Goal: Find specific page/section: Find specific page/section

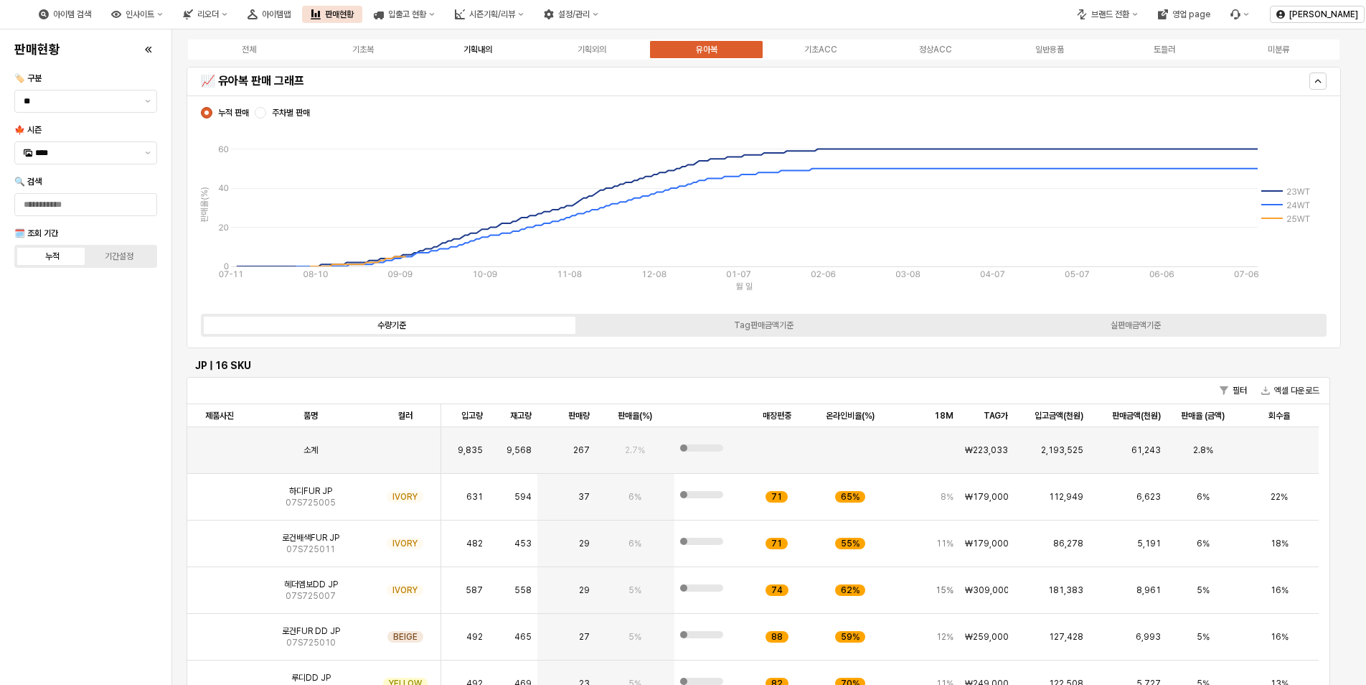
click at [491, 51] on div "기획내의" at bounding box center [478, 49] width 29 height 10
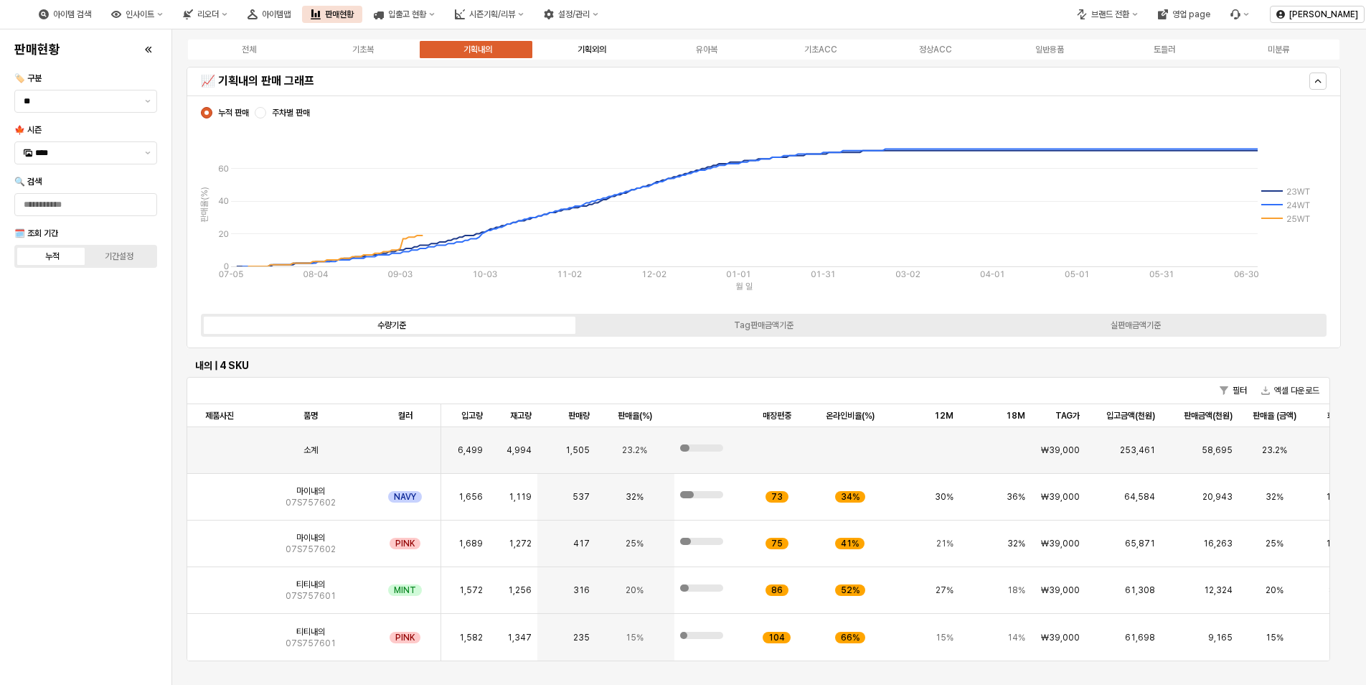
click at [587, 50] on div "기획외의" at bounding box center [592, 49] width 29 height 10
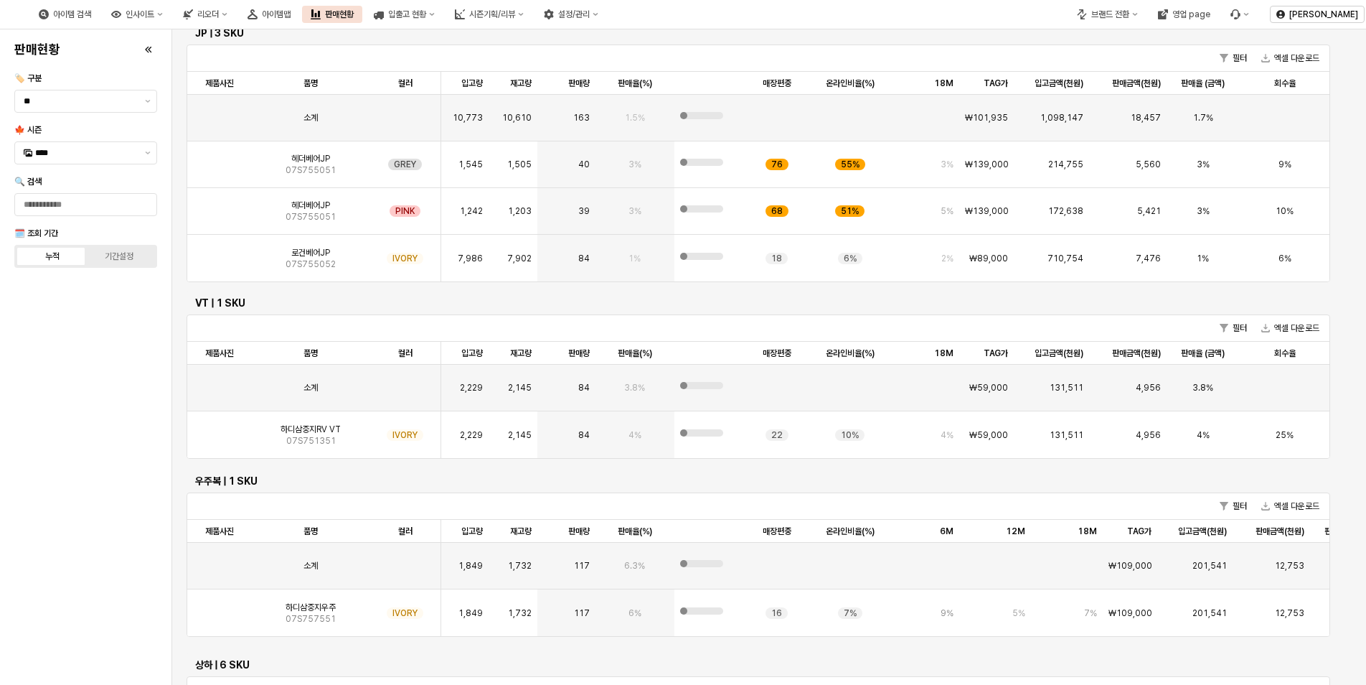
scroll to position [355, 0]
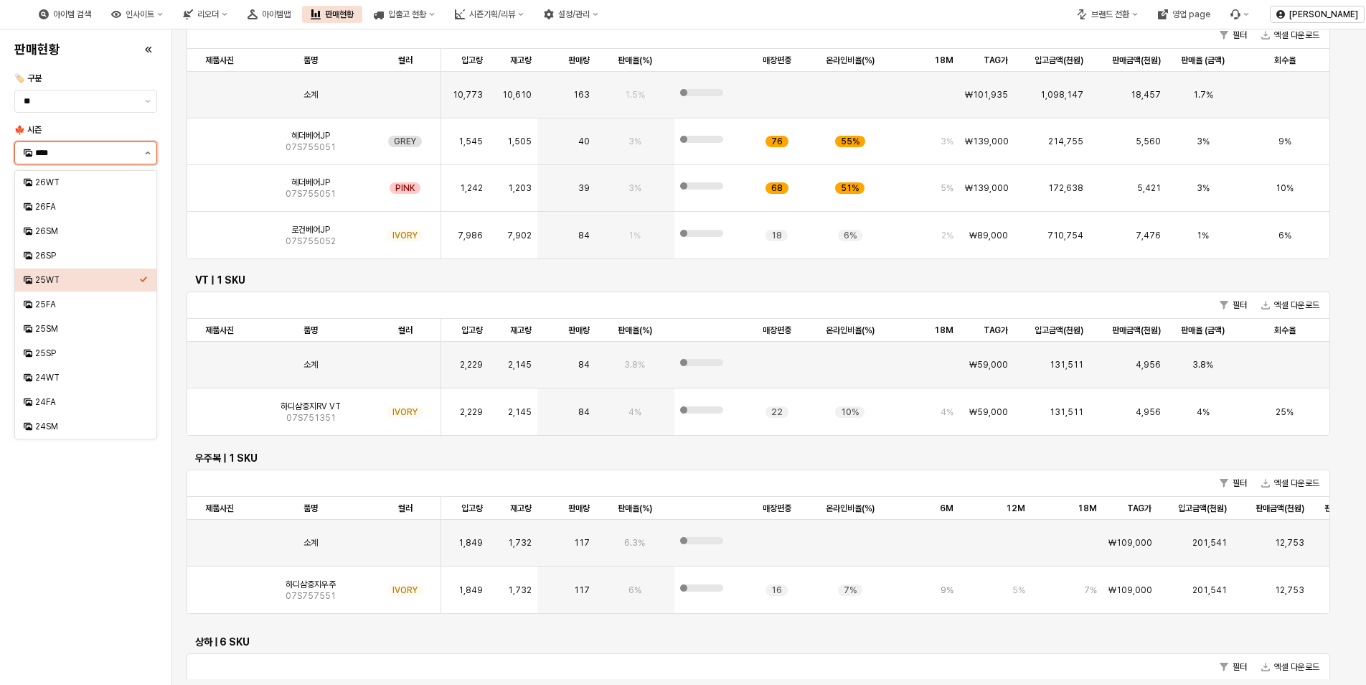
click at [151, 155] on button "제안 사항 표시" at bounding box center [147, 153] width 17 height 22
click at [57, 304] on div "25FA" at bounding box center [87, 303] width 104 height 11
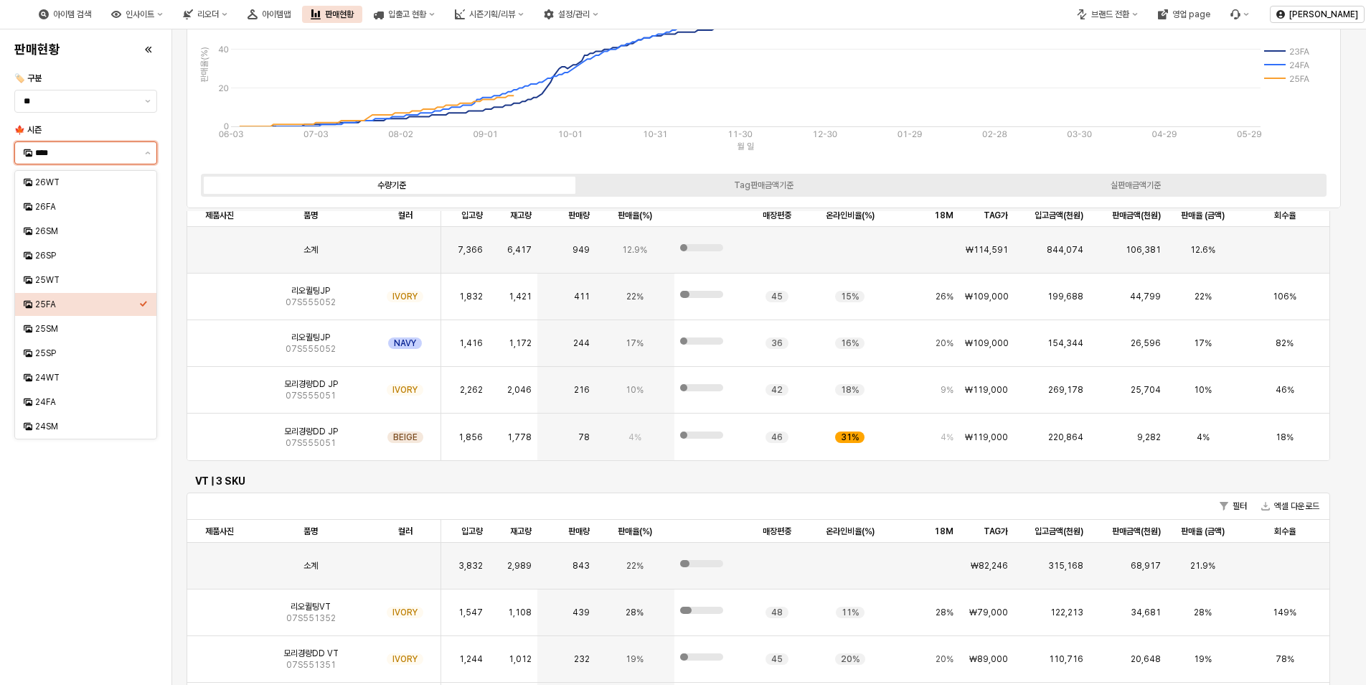
scroll to position [144, 0]
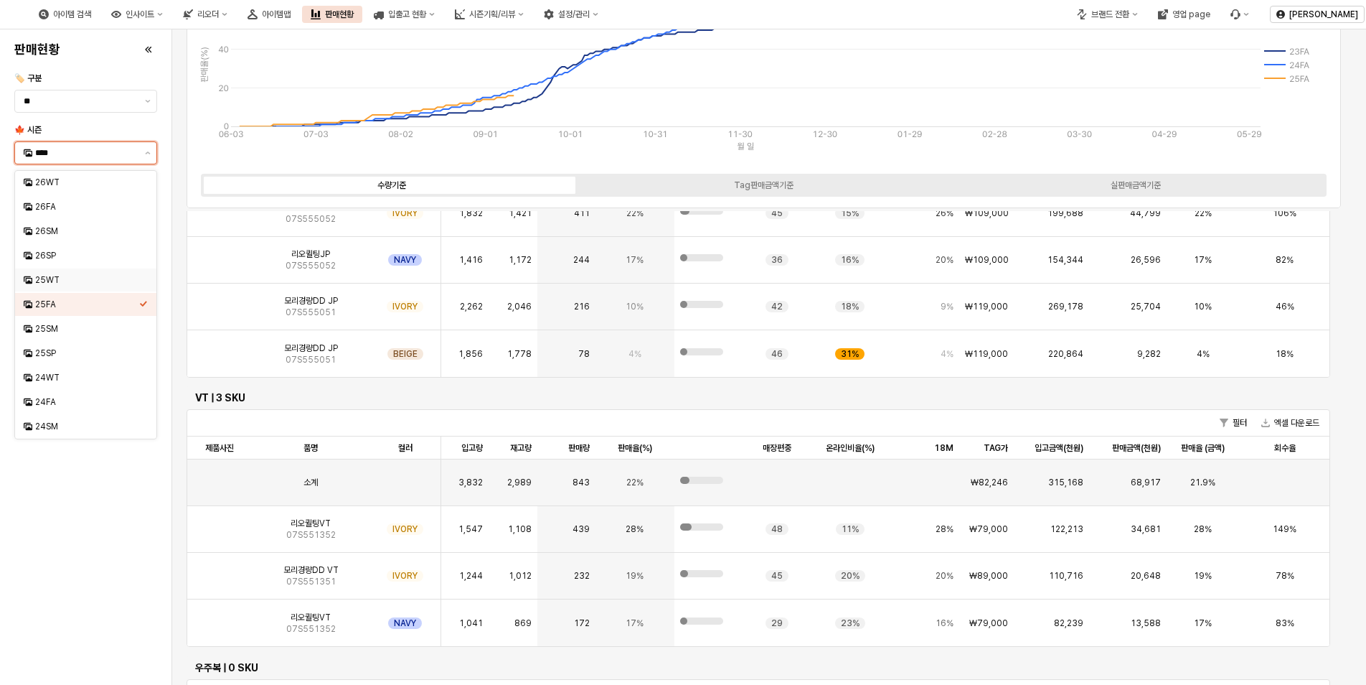
click at [56, 280] on div "25WT" at bounding box center [87, 279] width 104 height 11
type input "****"
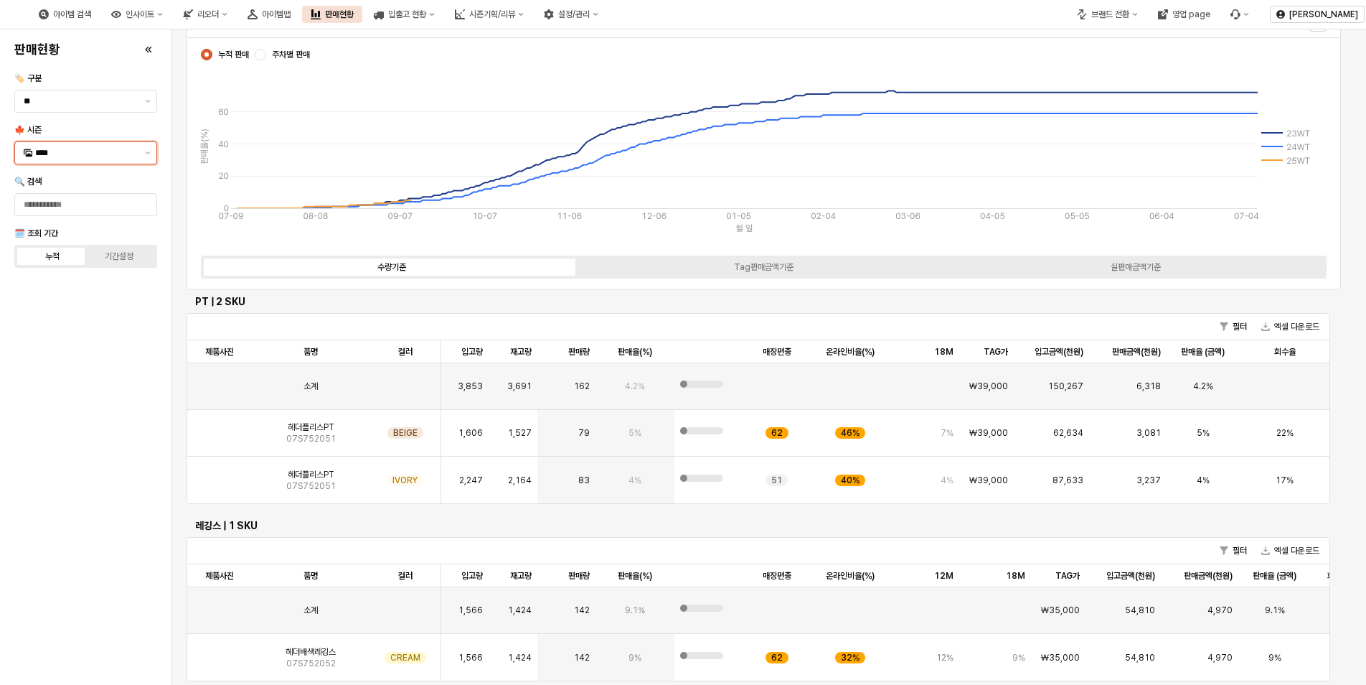
scroll to position [0, 0]
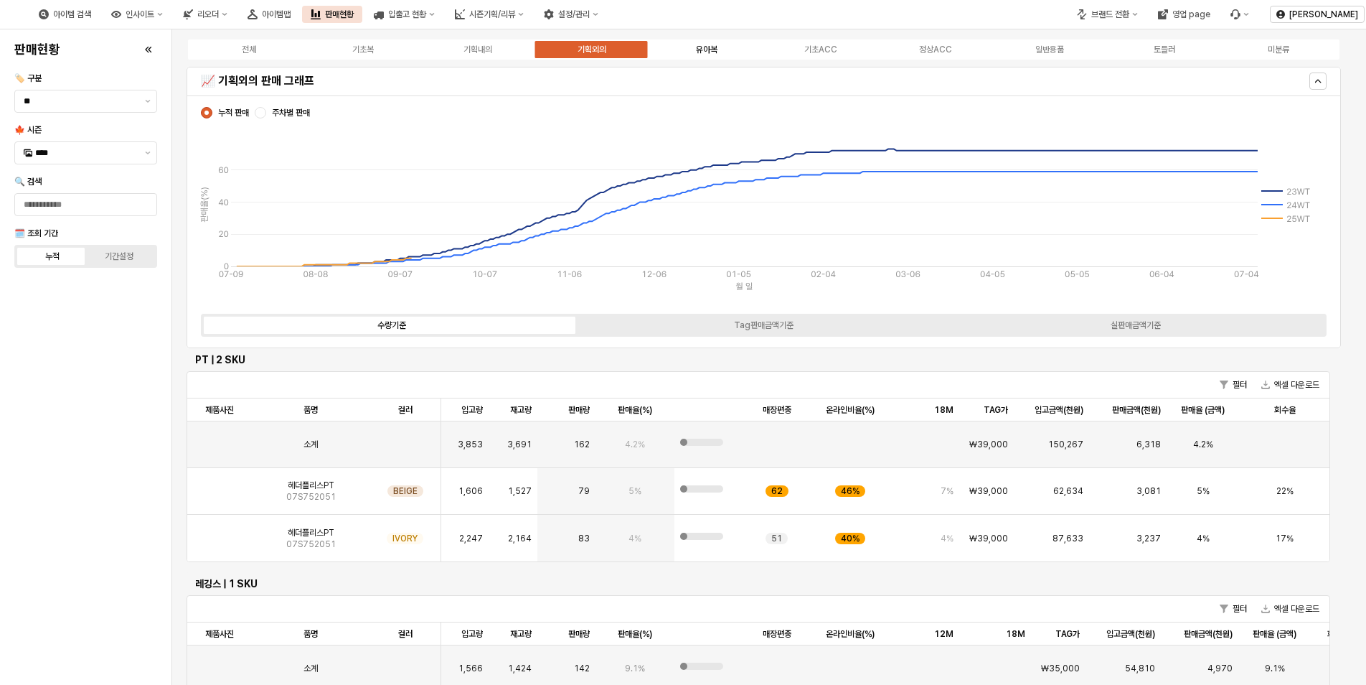
click at [703, 49] on div "유아복" at bounding box center [707, 49] width 22 height 10
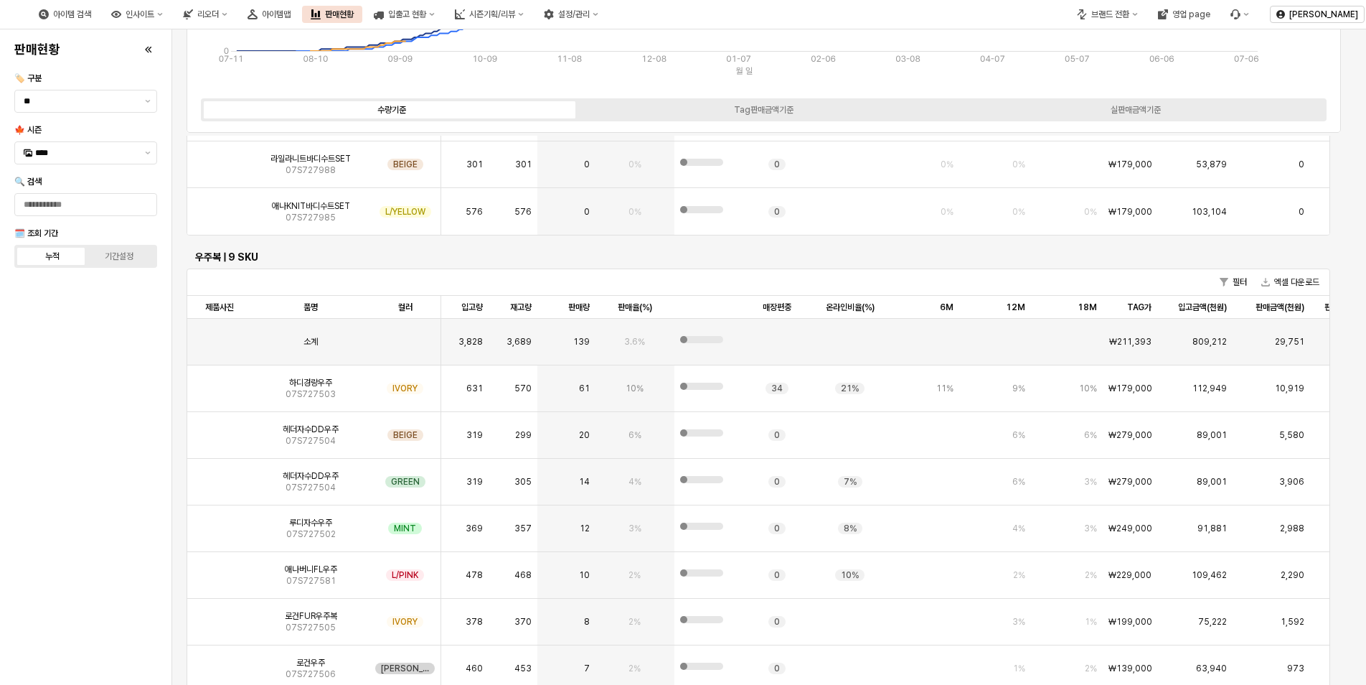
scroll to position [3347, 0]
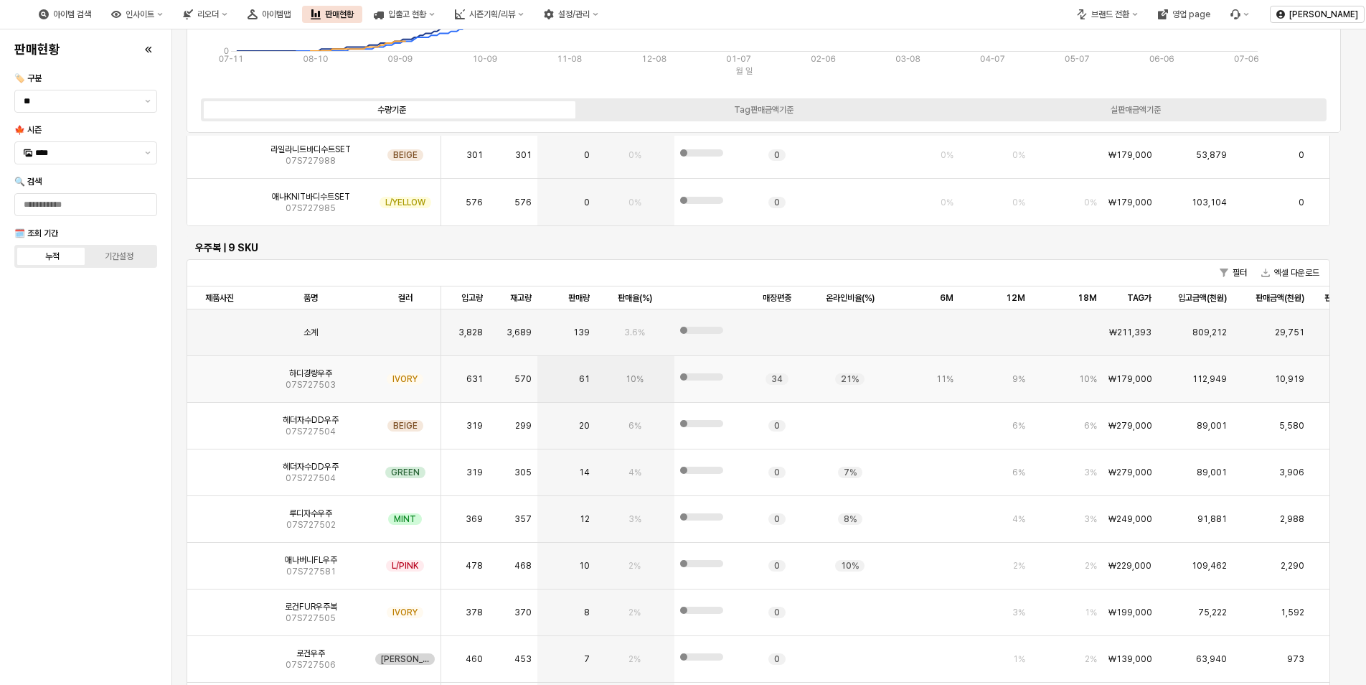
click at [220, 373] on img "App Frame" at bounding box center [220, 373] width 0 height 0
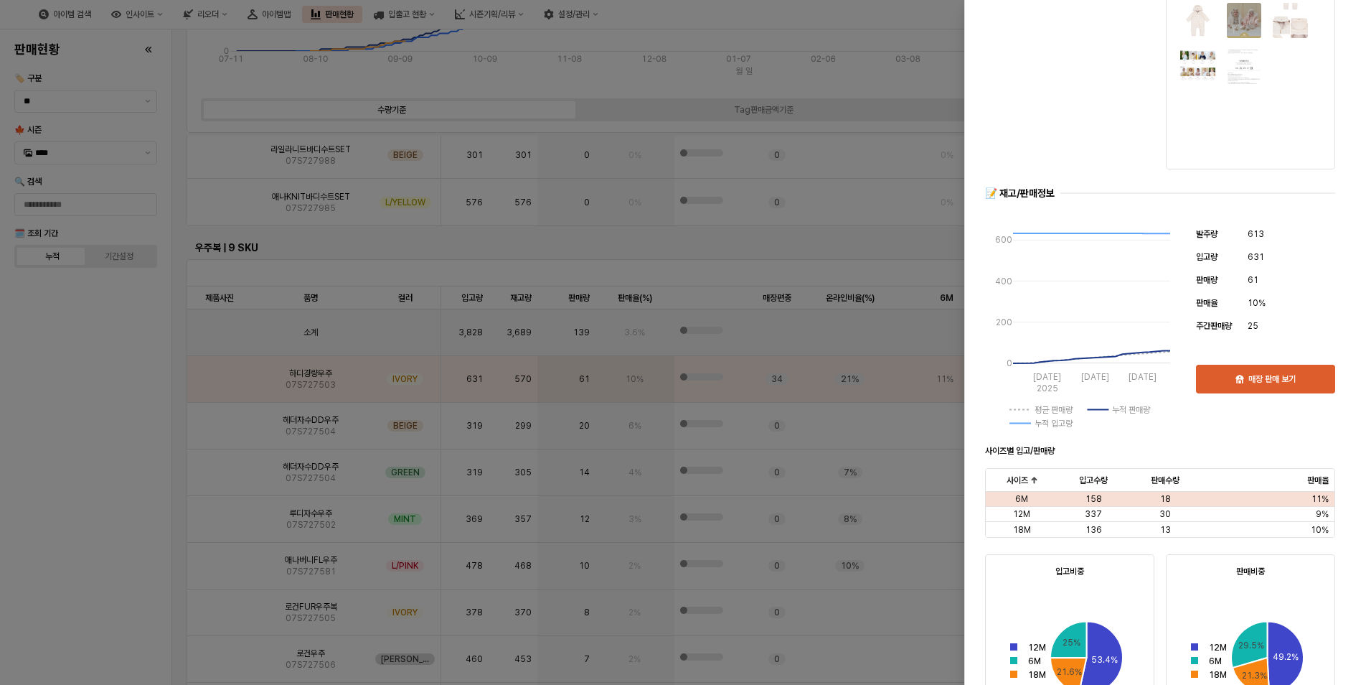
scroll to position [72, 0]
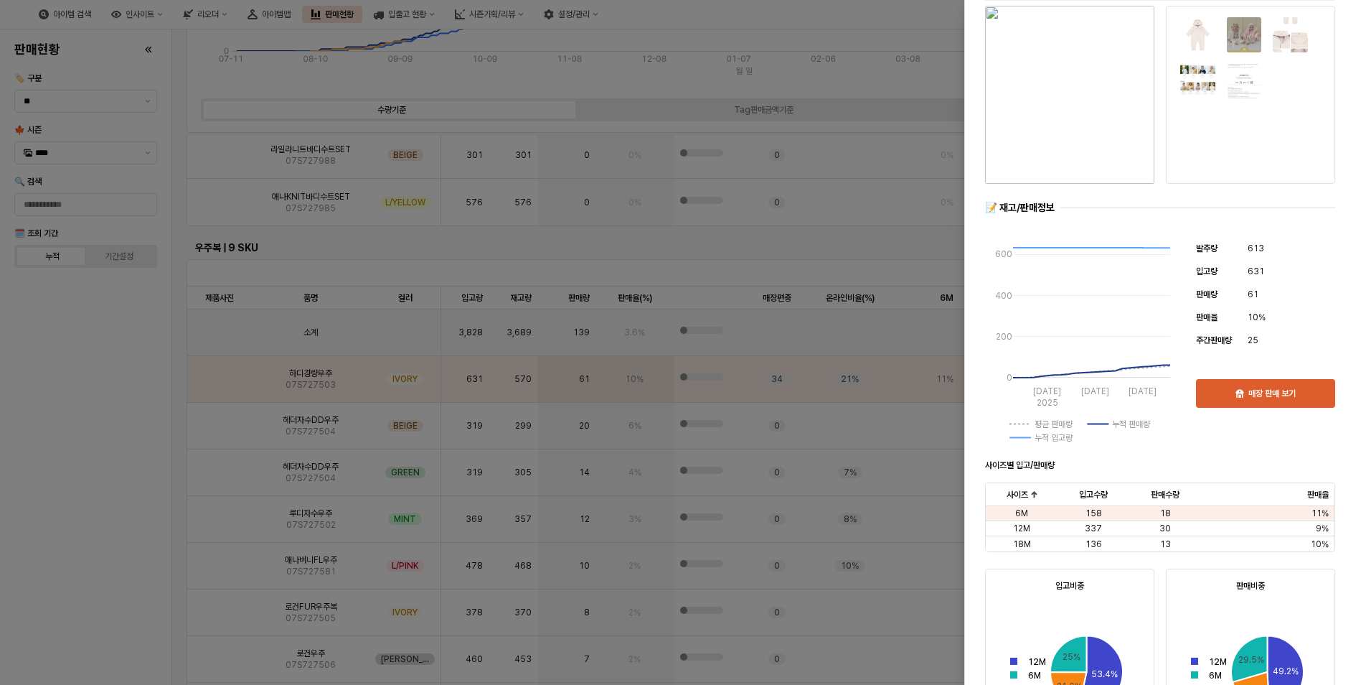
click at [1082, 120] on img "button" at bounding box center [1069, 95] width 169 height 178
click at [165, 456] on div at bounding box center [683, 342] width 1366 height 685
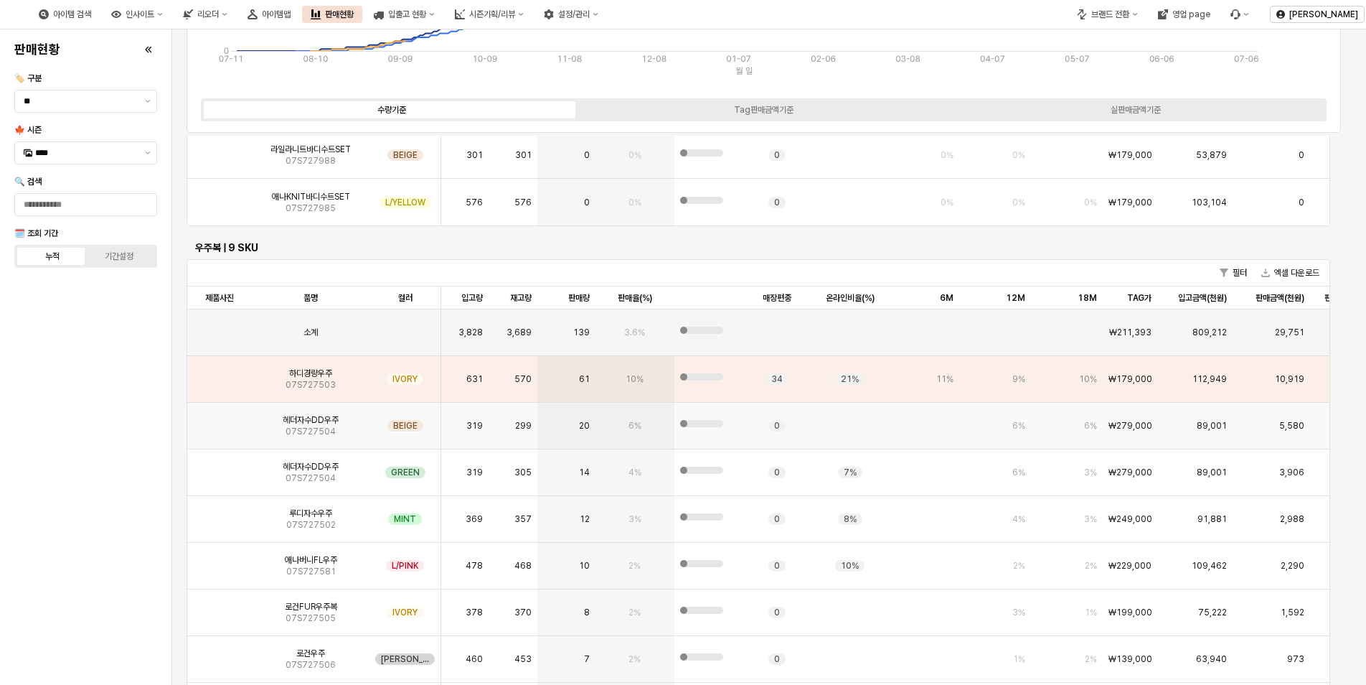
click at [220, 420] on img "App Frame" at bounding box center [220, 420] width 0 height 0
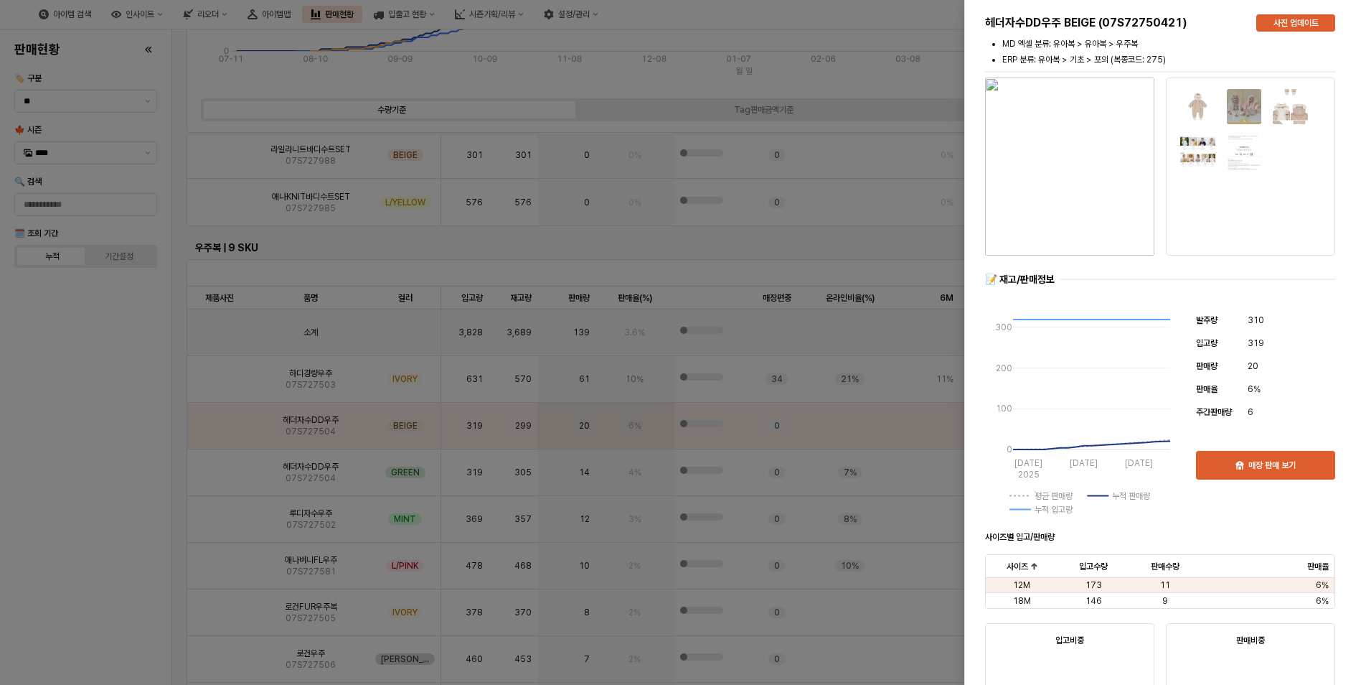
click at [1084, 152] on img "button" at bounding box center [1069, 166] width 169 height 178
click at [123, 418] on div at bounding box center [683, 342] width 1366 height 685
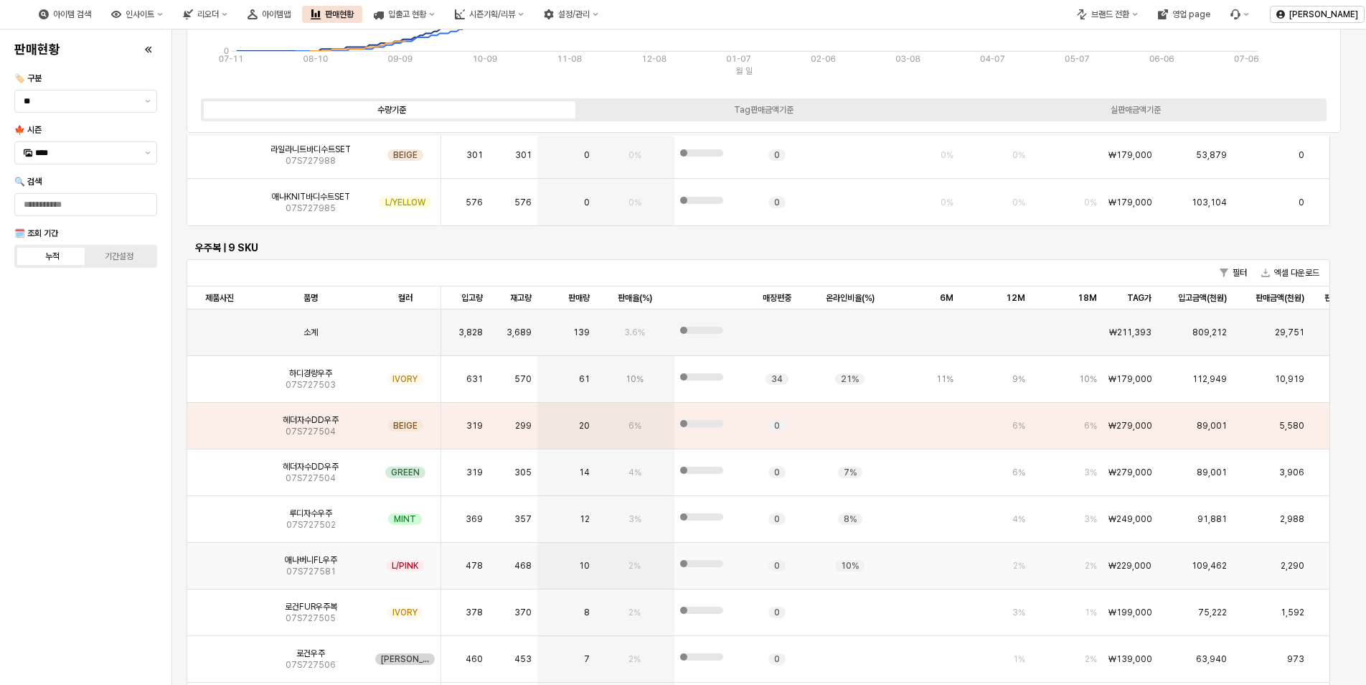
click at [220, 560] on img "App Frame" at bounding box center [220, 560] width 0 height 0
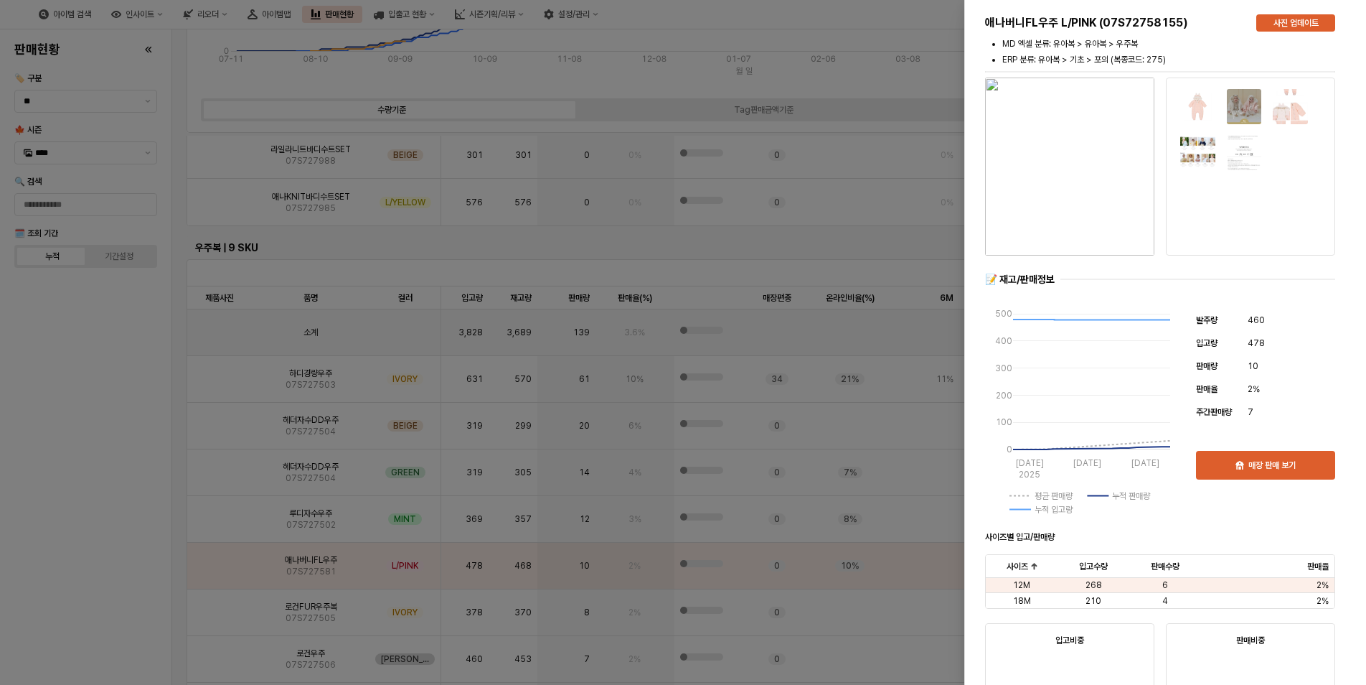
click at [1058, 216] on img "button" at bounding box center [1069, 166] width 169 height 178
click at [34, 494] on div at bounding box center [683, 342] width 1366 height 685
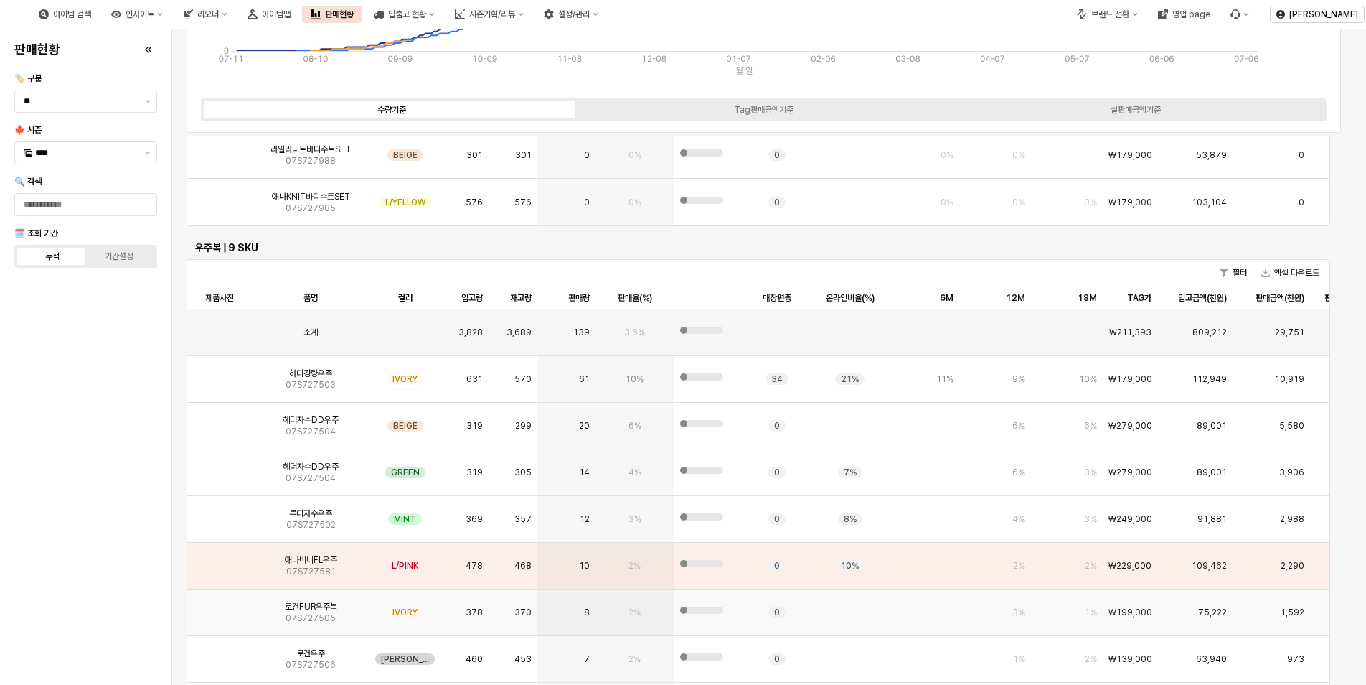
click at [281, 609] on div "로건FUR우주복 07S727505" at bounding box center [311, 612] width 118 height 47
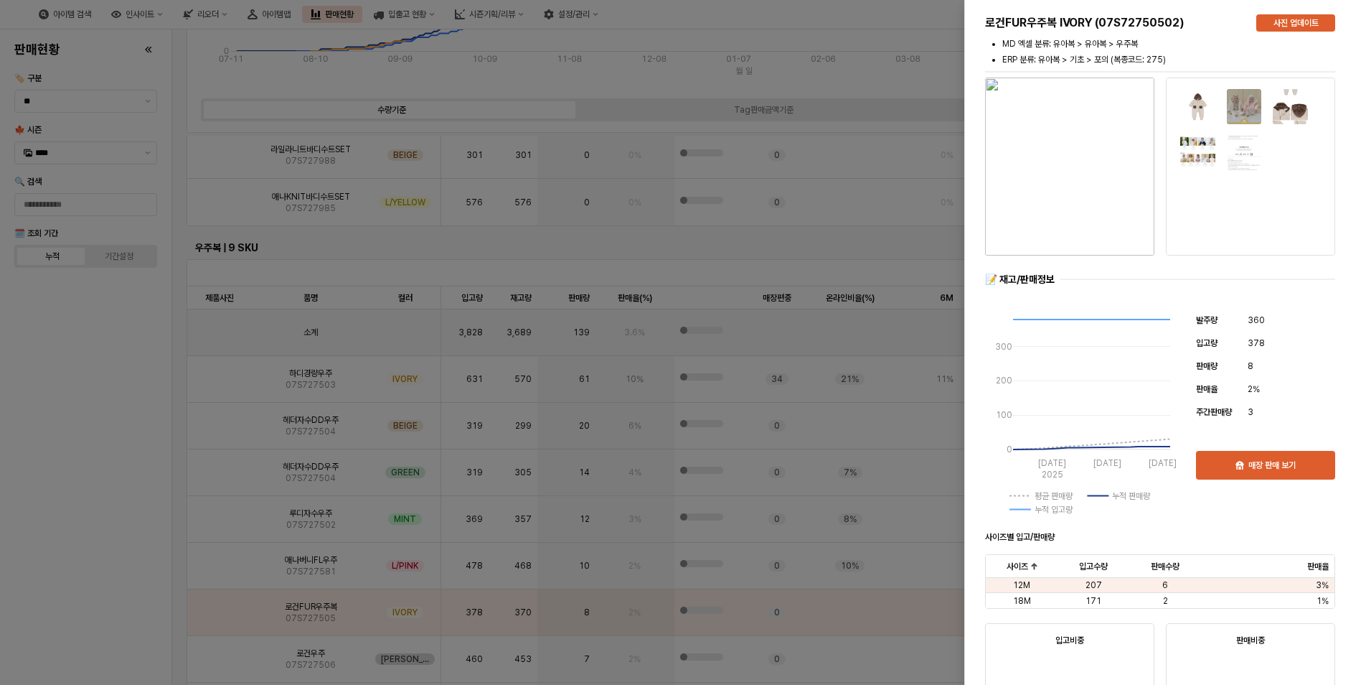
click at [1096, 222] on img "button" at bounding box center [1069, 166] width 169 height 178
click at [52, 535] on div at bounding box center [683, 342] width 1366 height 685
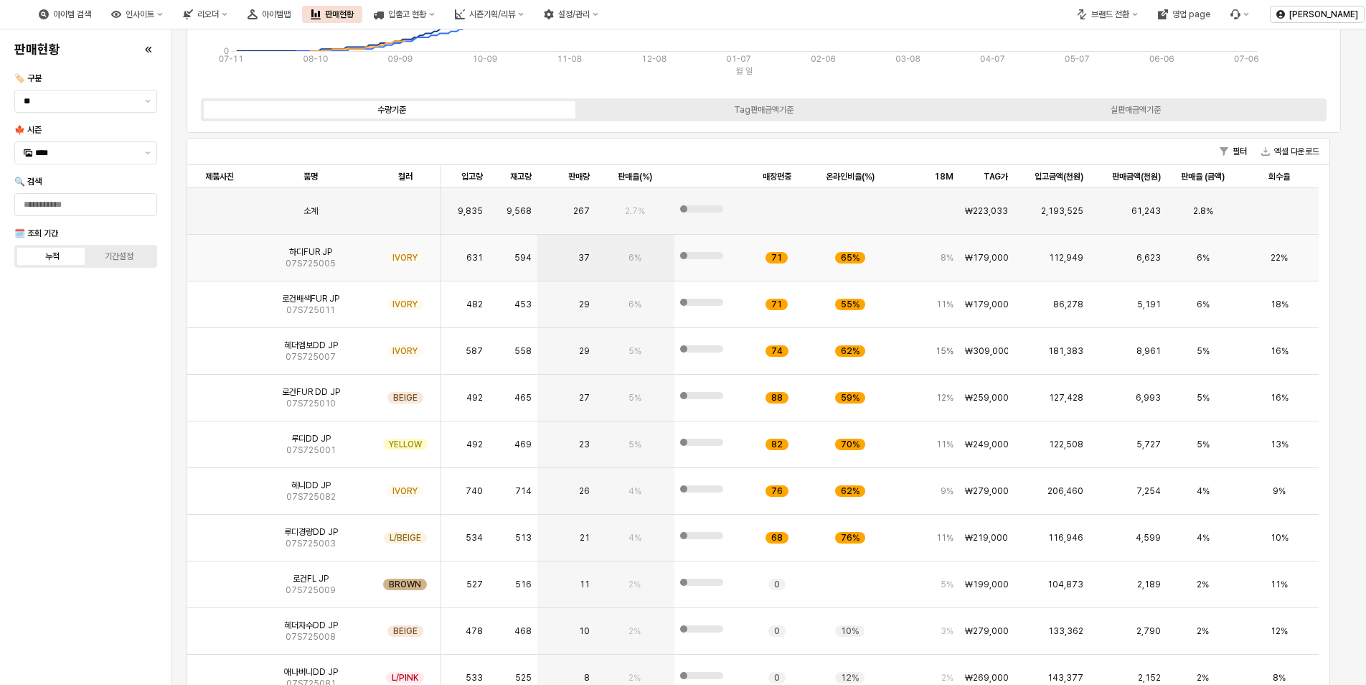
scroll to position [0, 0]
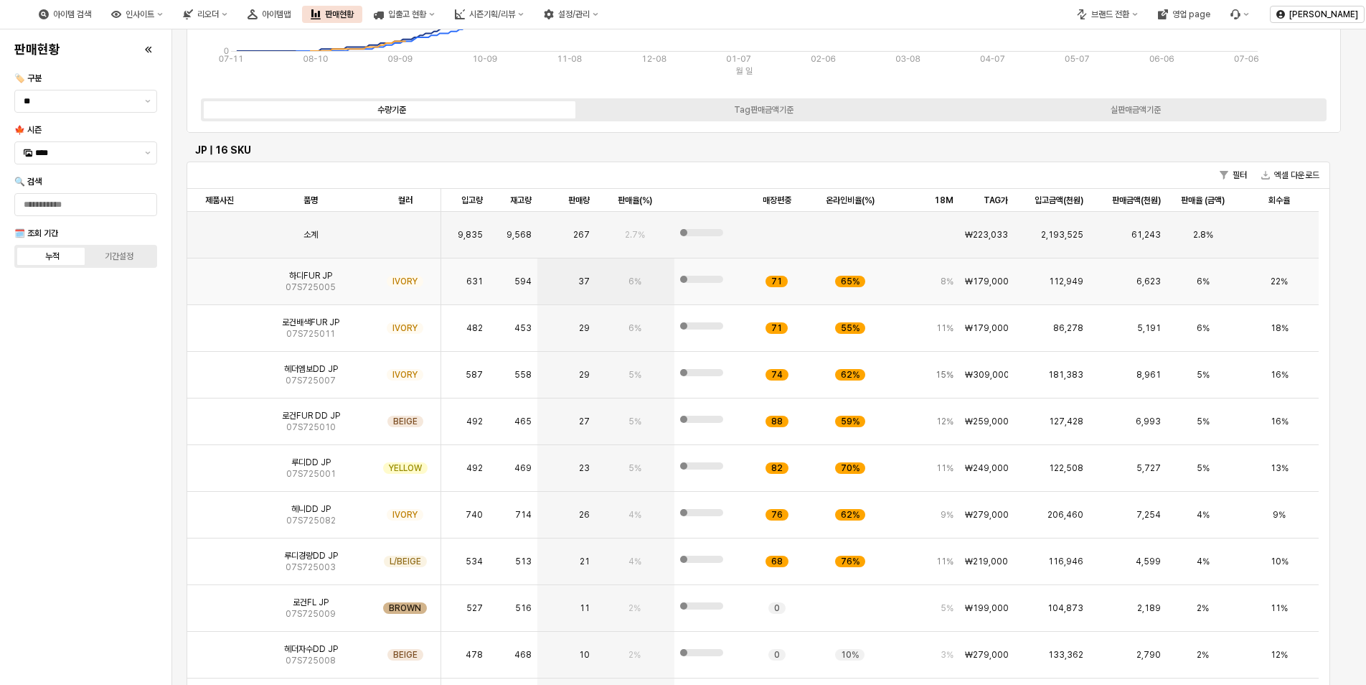
click at [220, 276] on img "App Frame" at bounding box center [220, 276] width 0 height 0
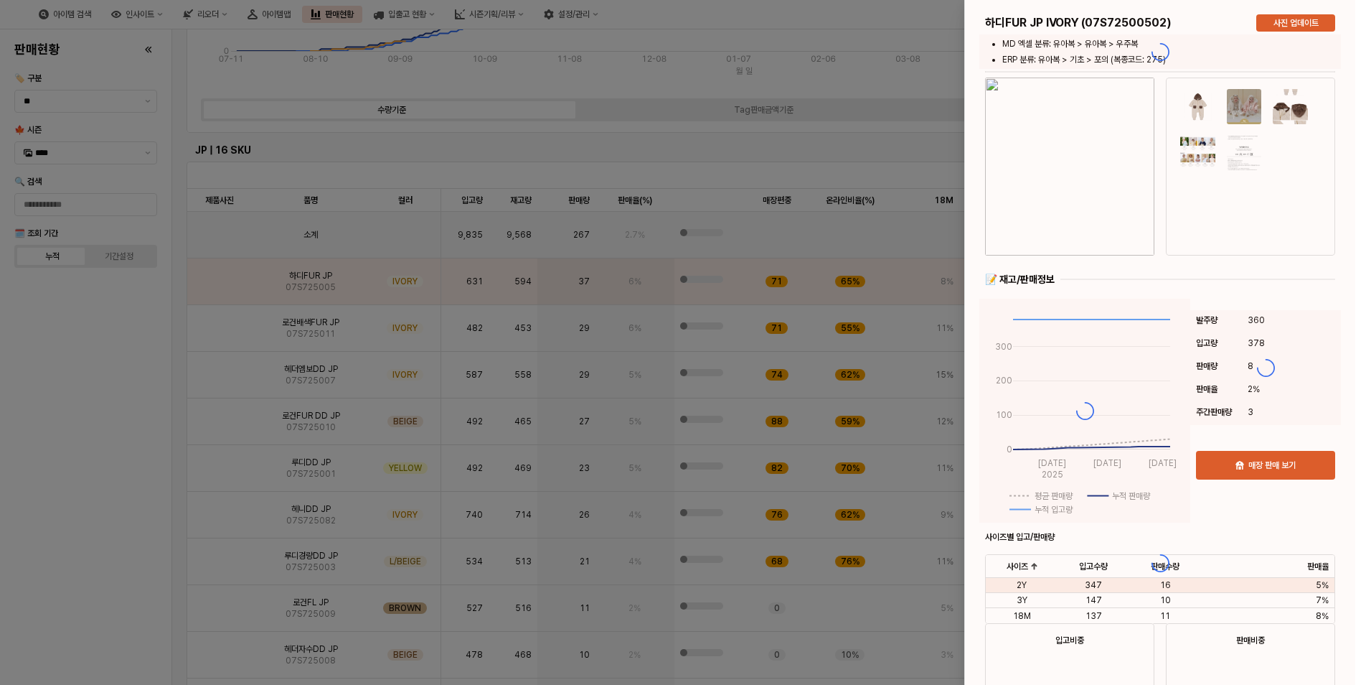
click at [1083, 177] on div at bounding box center [1160, 562] width 390 height 1125
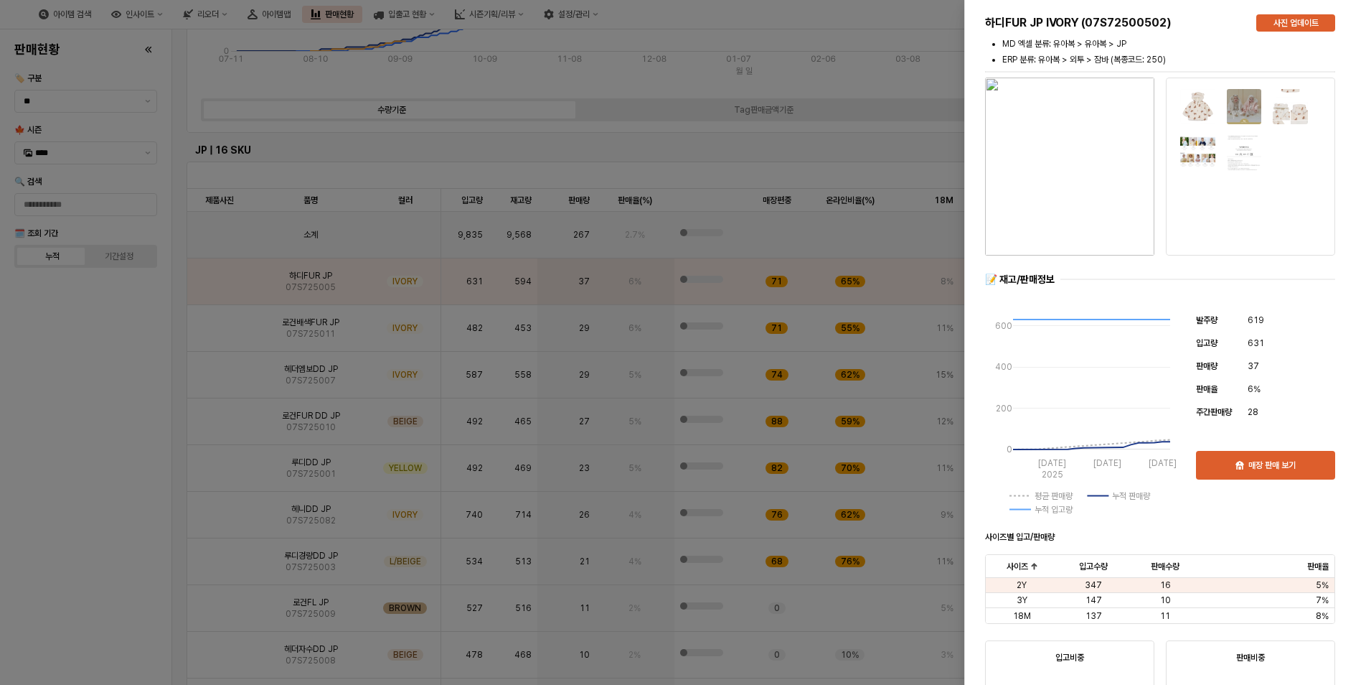
click at [1073, 189] on img "button" at bounding box center [1069, 166] width 169 height 178
click at [33, 572] on div at bounding box center [683, 342] width 1366 height 685
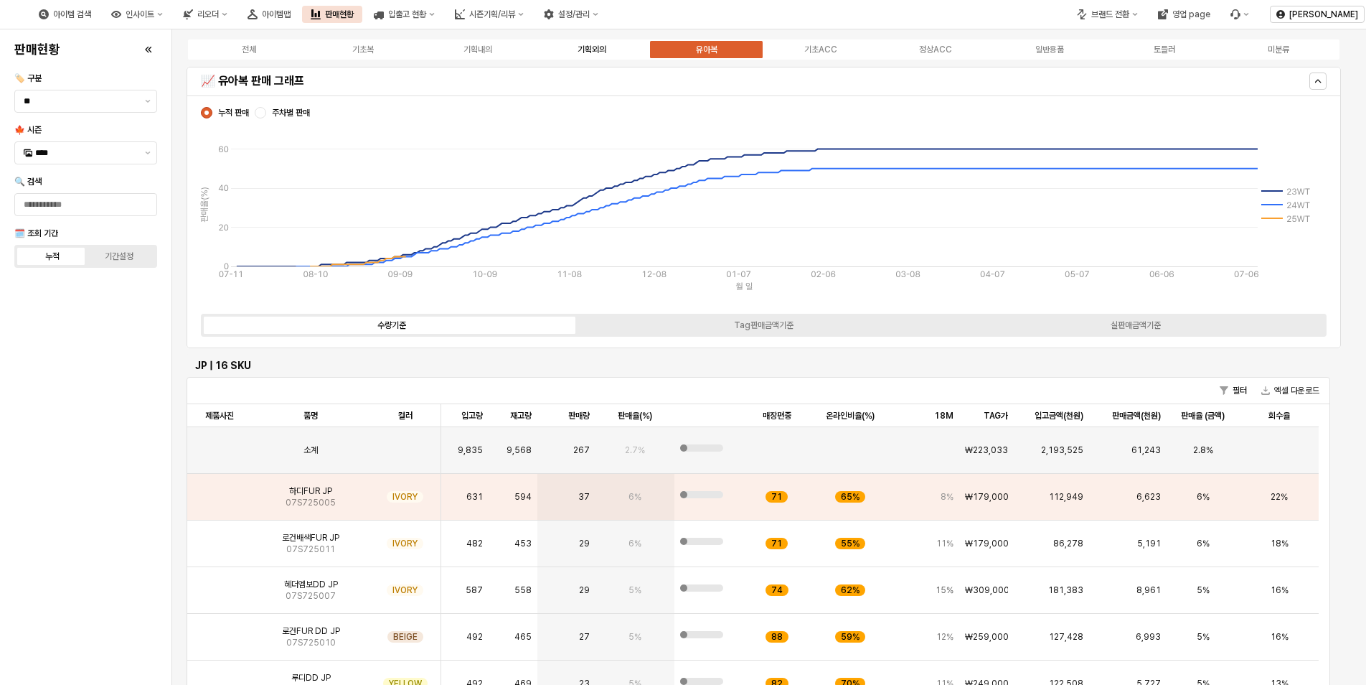
click at [600, 50] on div "기획외의" at bounding box center [592, 49] width 29 height 10
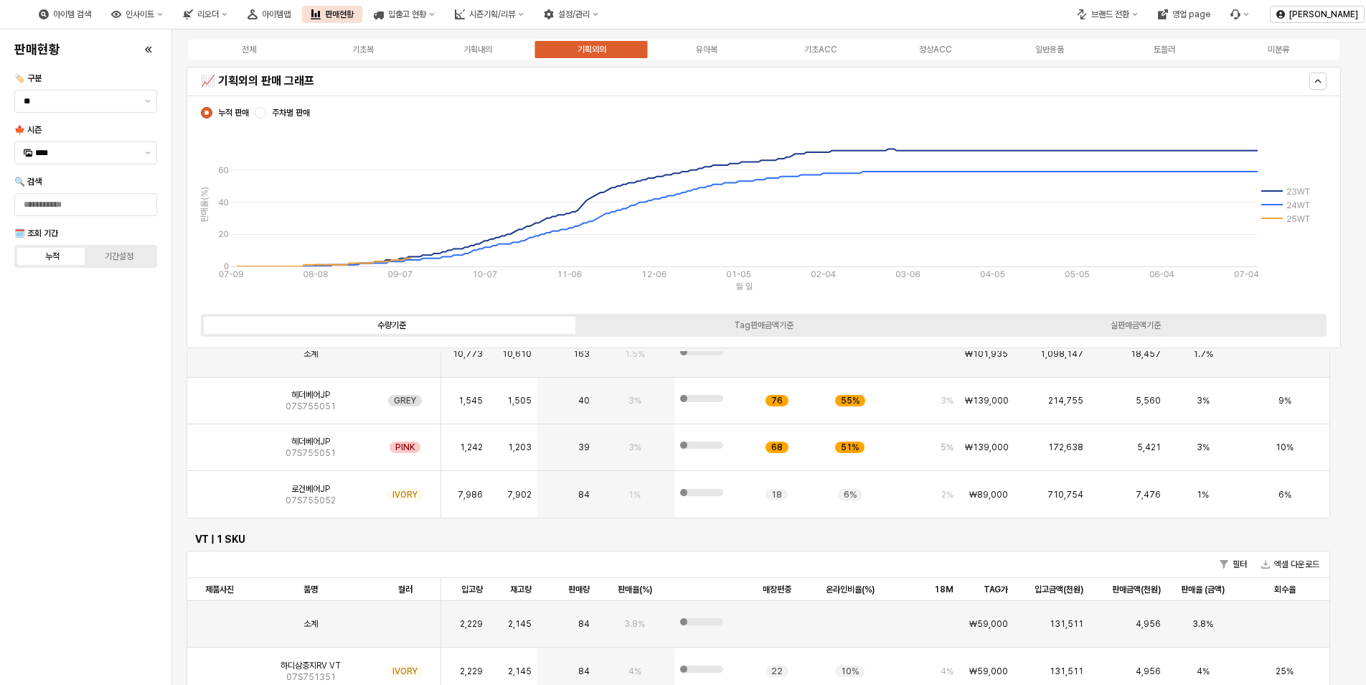
scroll to position [72, 0]
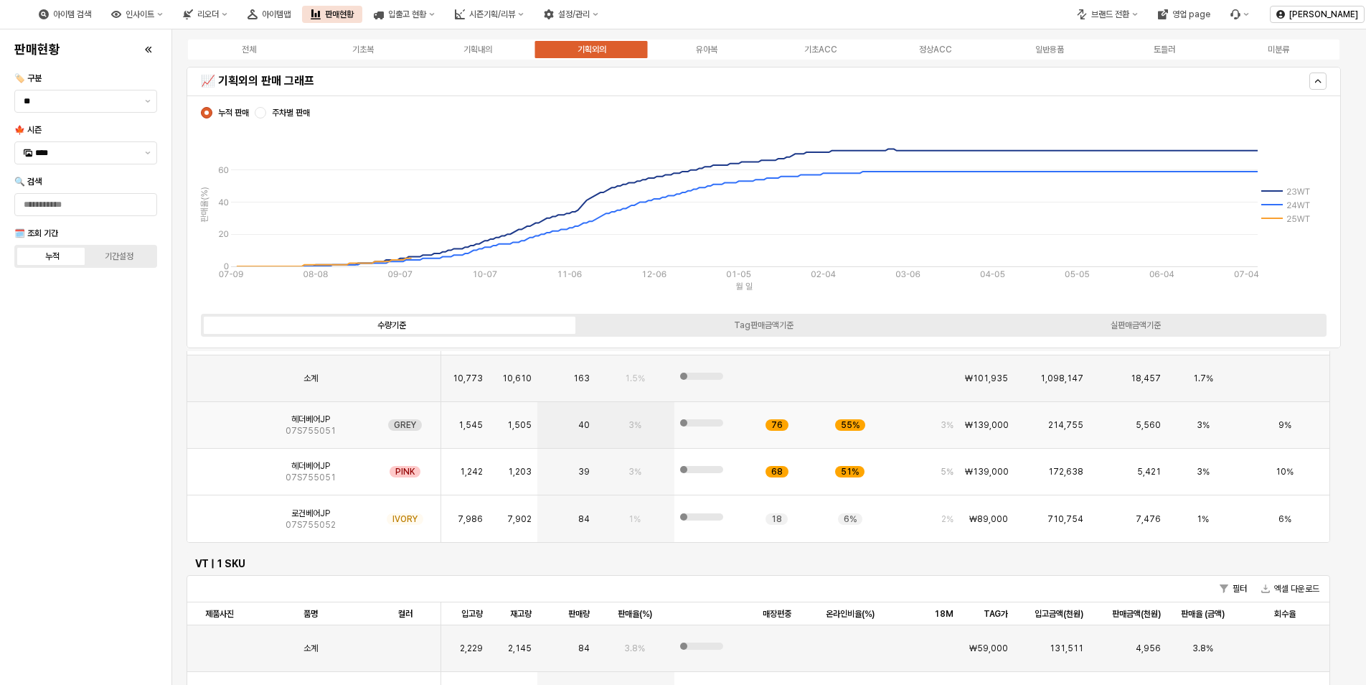
click at [231, 443] on div "App Frame" at bounding box center [219, 425] width 65 height 47
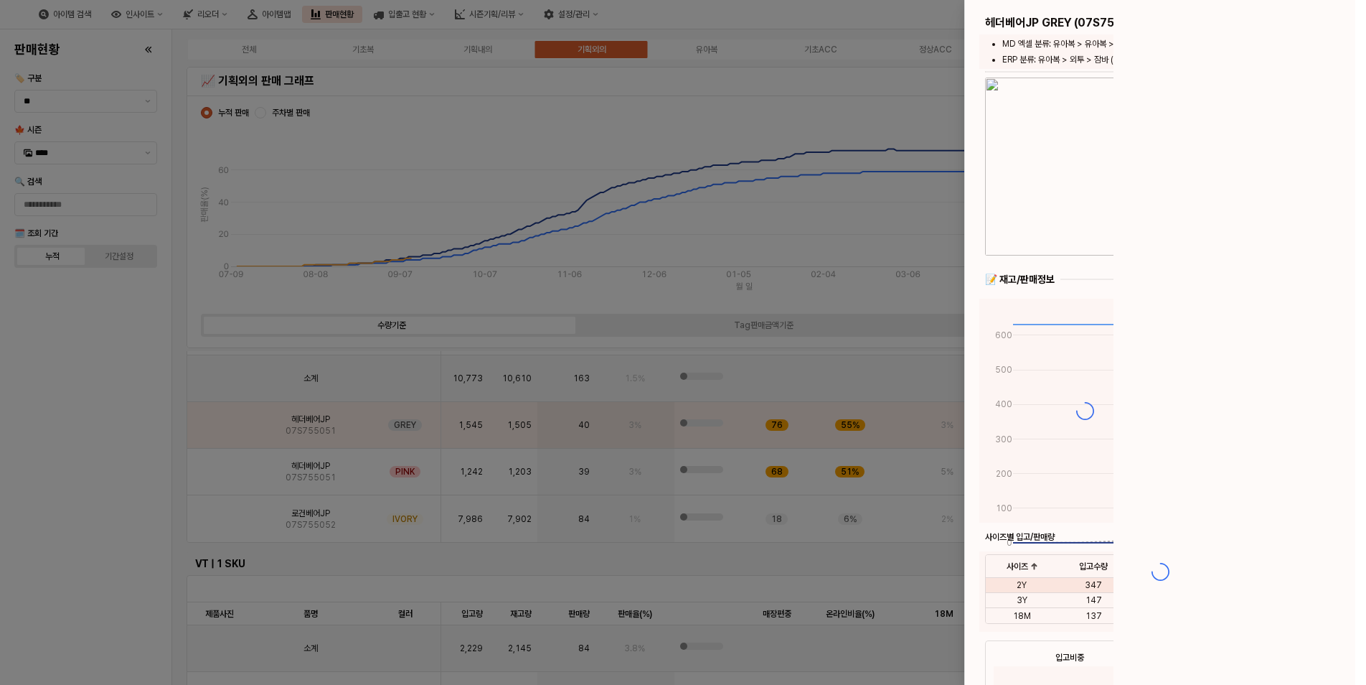
click at [226, 431] on div at bounding box center [683, 342] width 1366 height 685
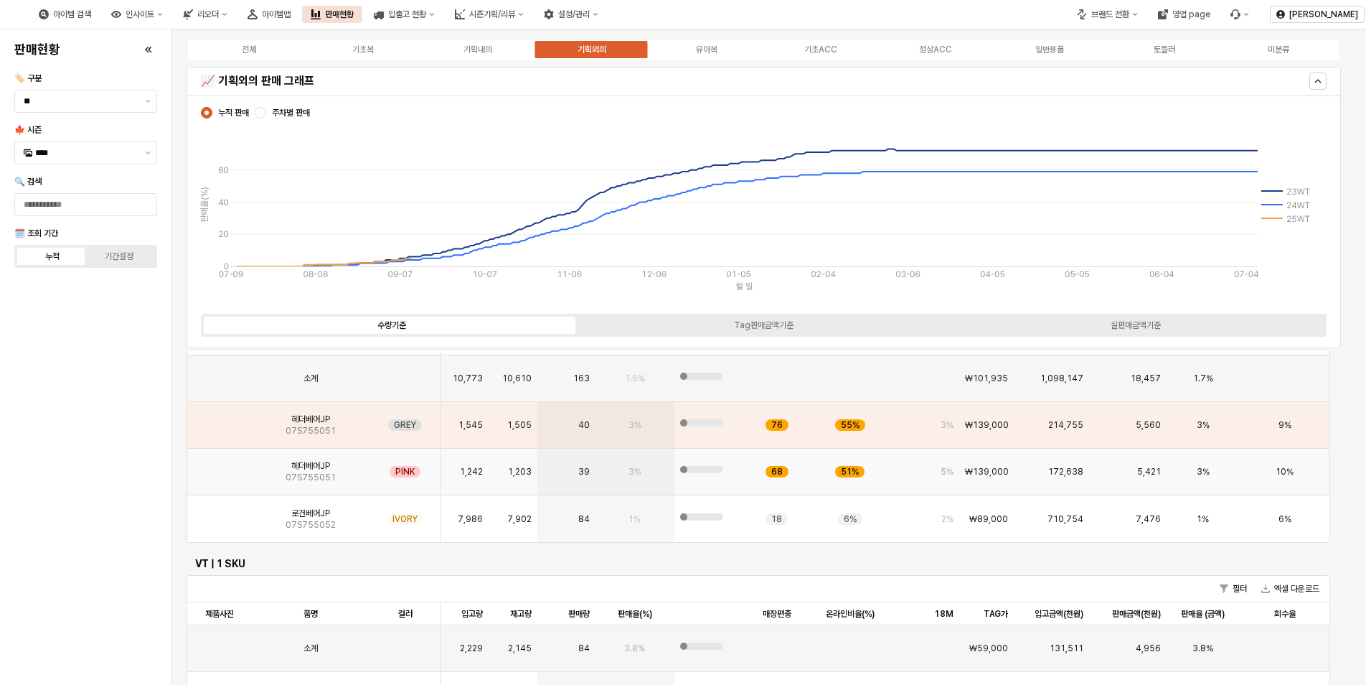
click at [220, 466] on img "App Frame" at bounding box center [220, 466] width 0 height 0
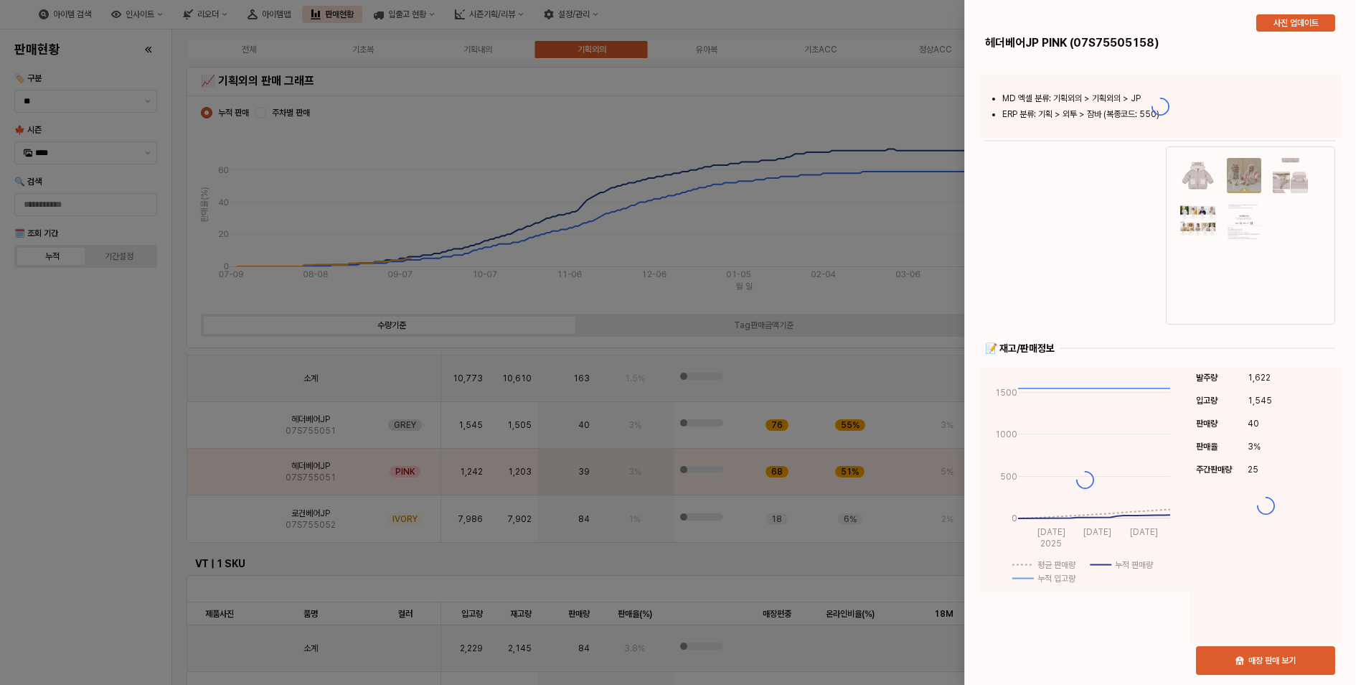
scroll to position [0, 0]
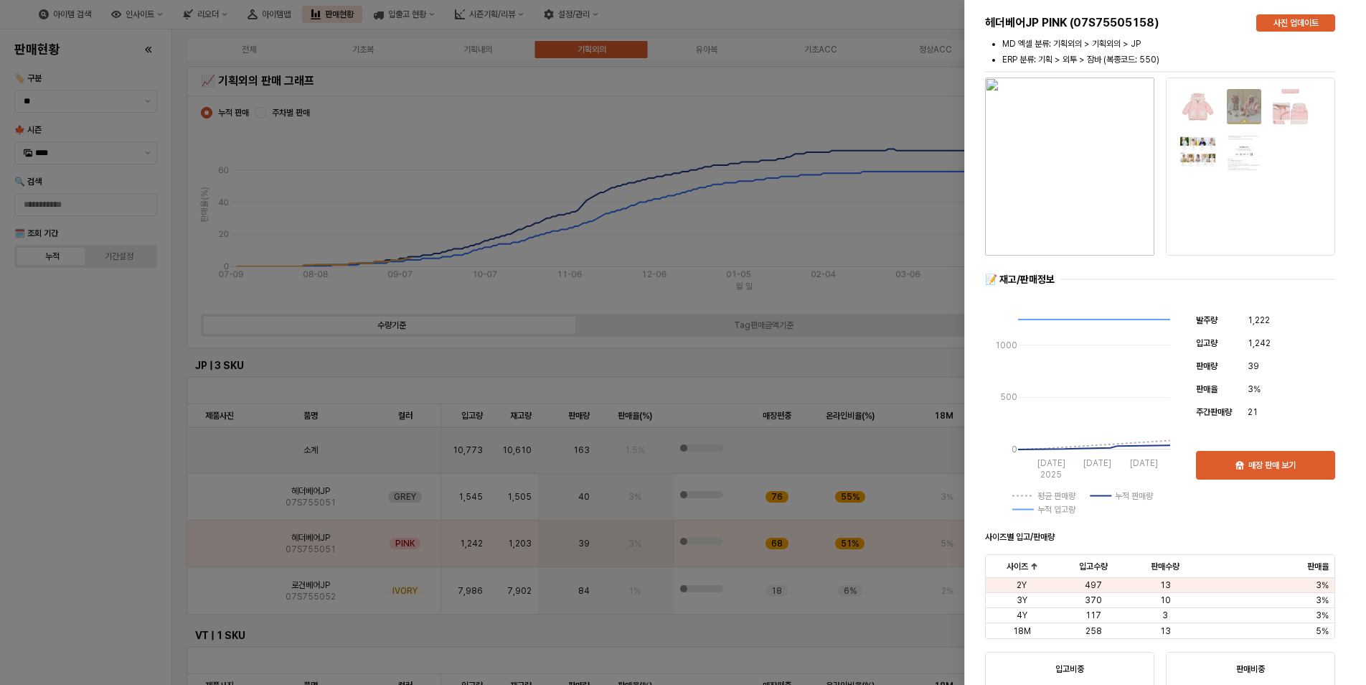
click at [669, 104] on div at bounding box center [683, 342] width 1366 height 685
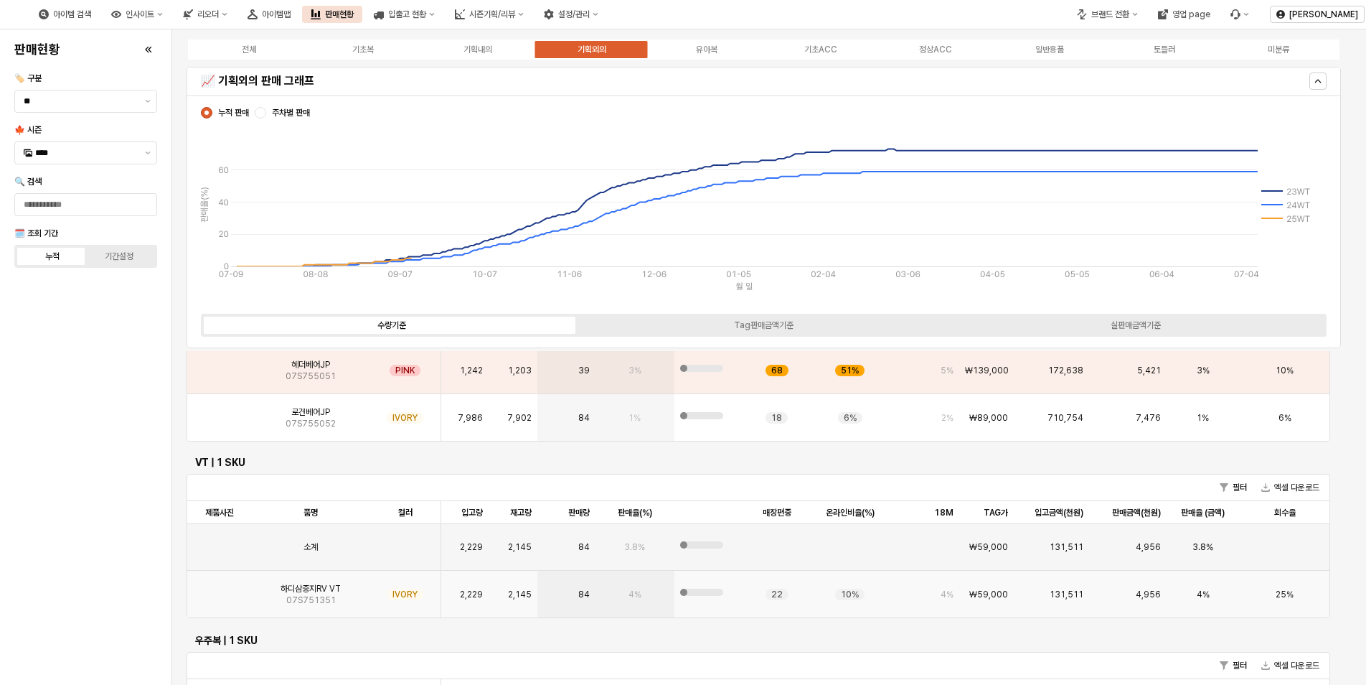
scroll to position [359, 0]
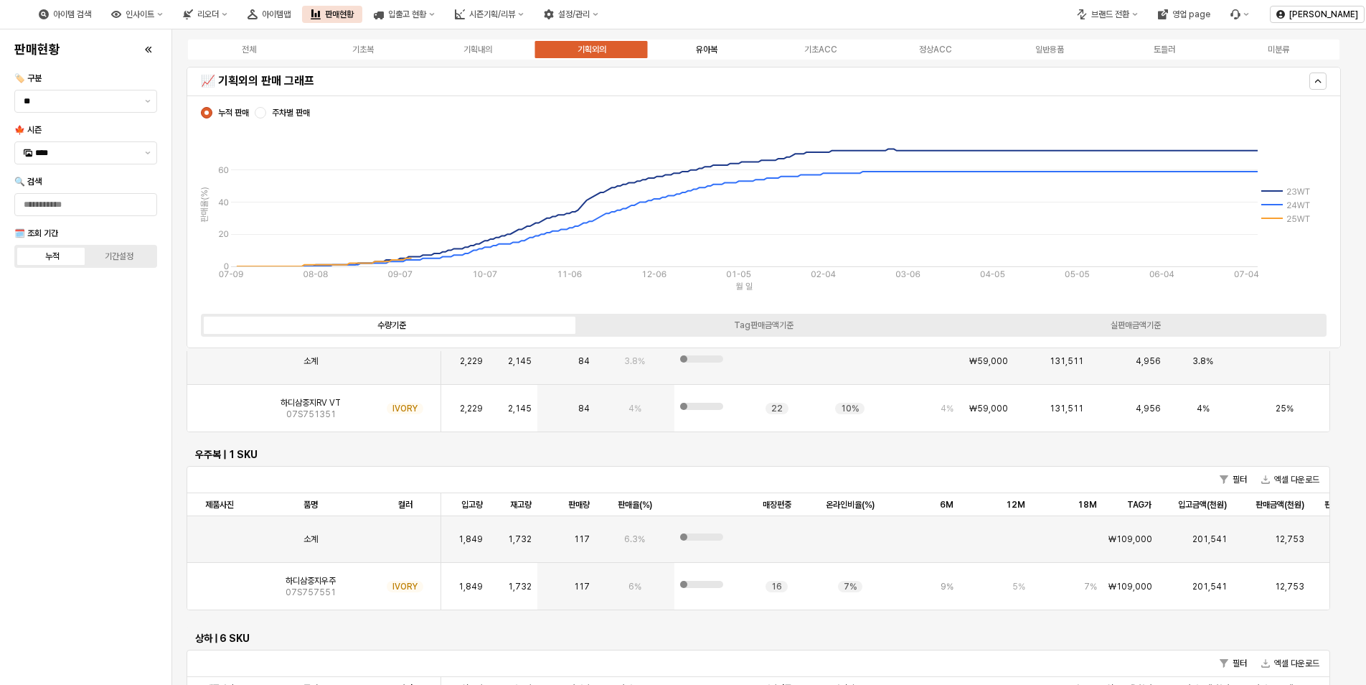
click at [710, 45] on div "유아복" at bounding box center [707, 49] width 22 height 10
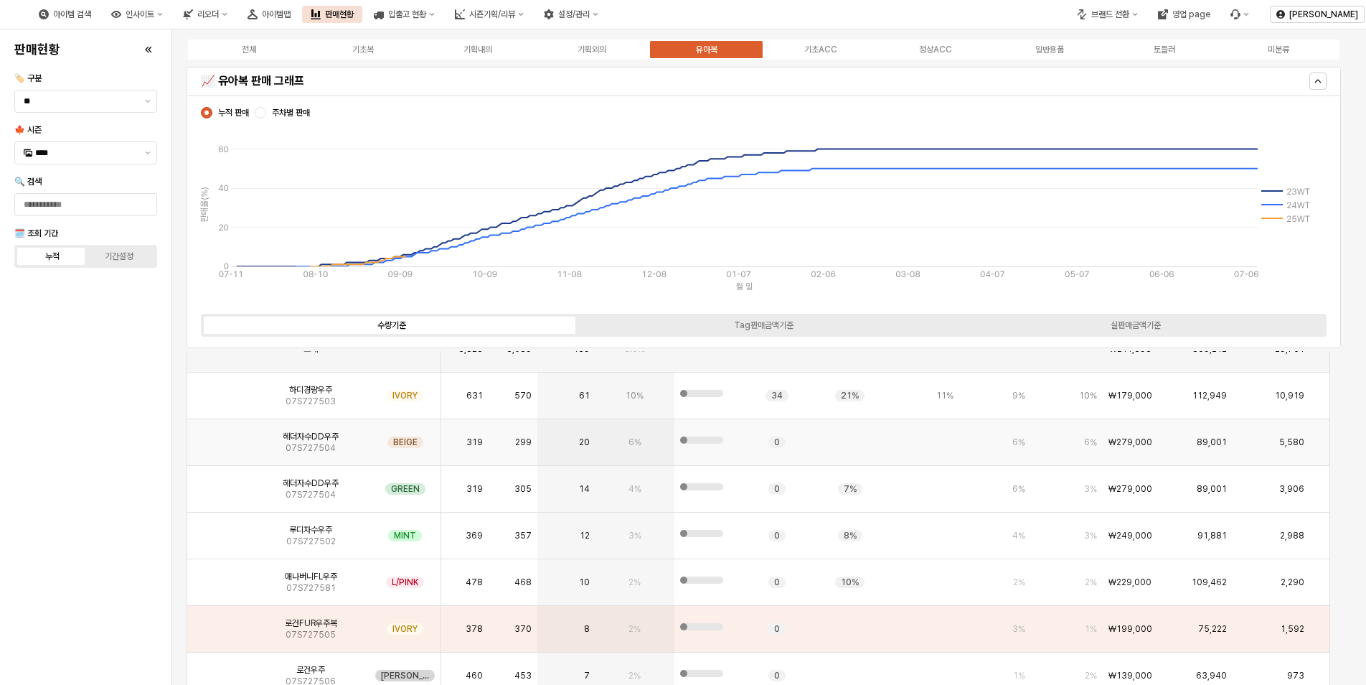
scroll to position [3964, 0]
